Goal: Go to known website: Access a specific website the user already knows

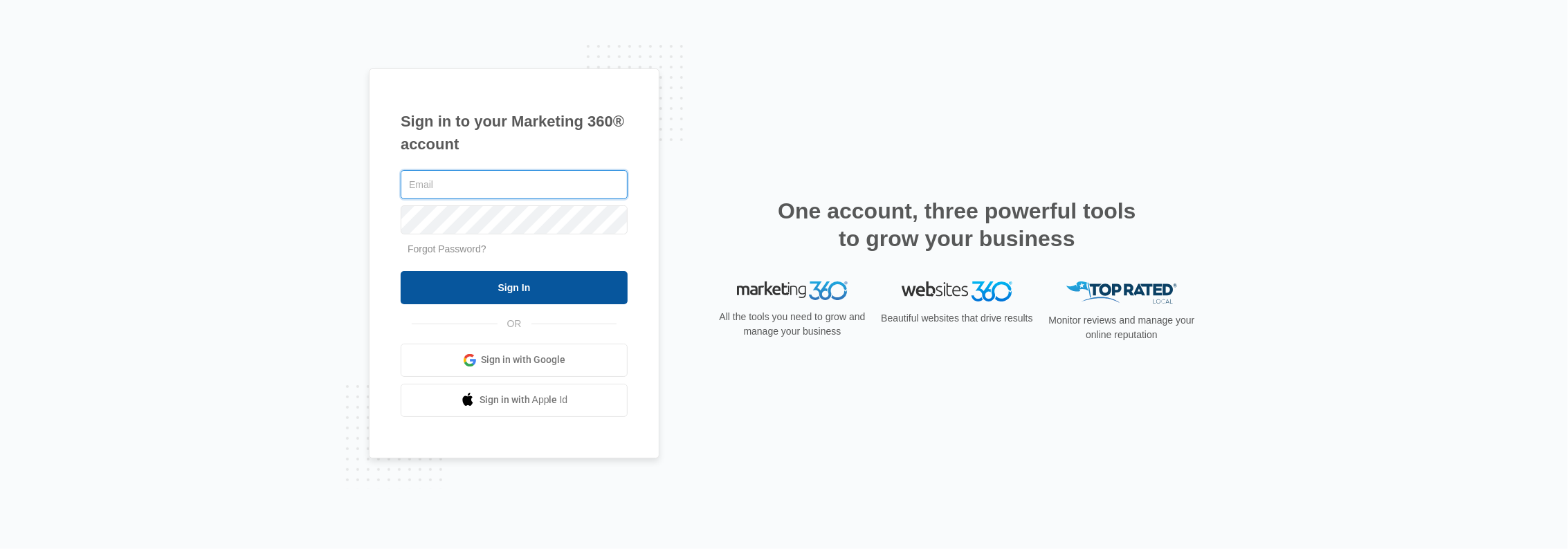
type input "[EMAIL_ADDRESS][DOMAIN_NAME]"
click at [507, 284] on input "Sign In" at bounding box center [514, 288] width 227 height 33
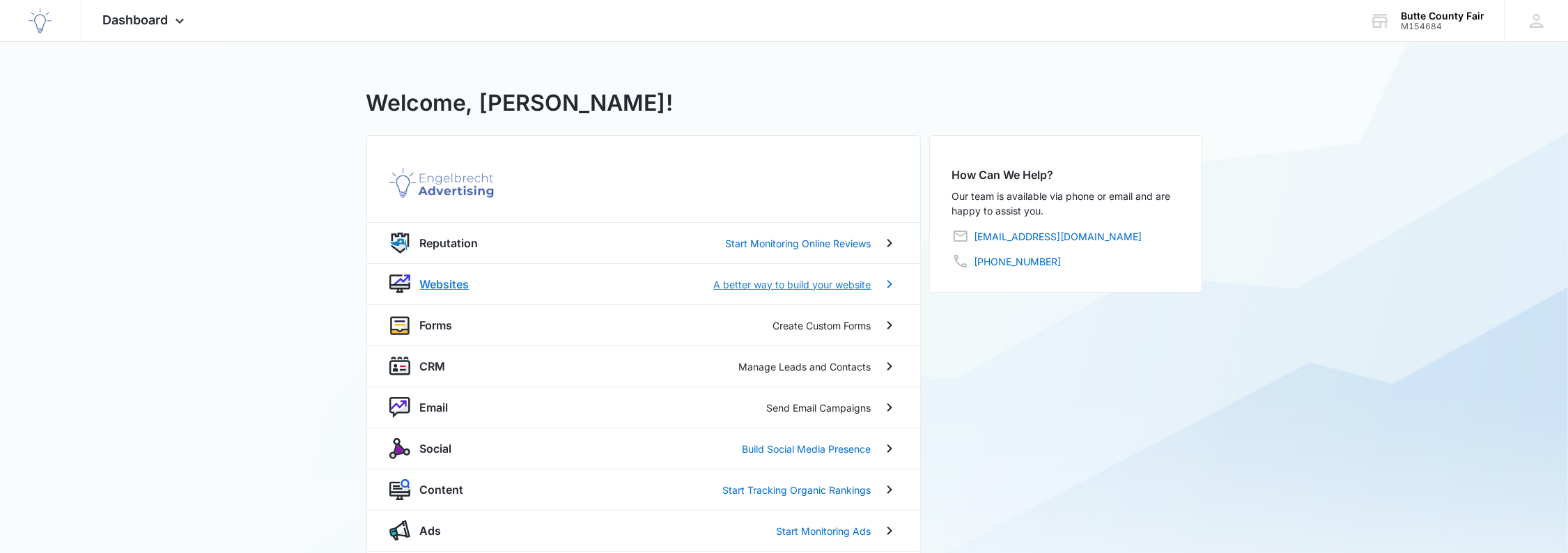
click at [449, 290] on p "Websites" at bounding box center [445, 284] width 49 height 17
